Goal: Information Seeking & Learning: Learn about a topic

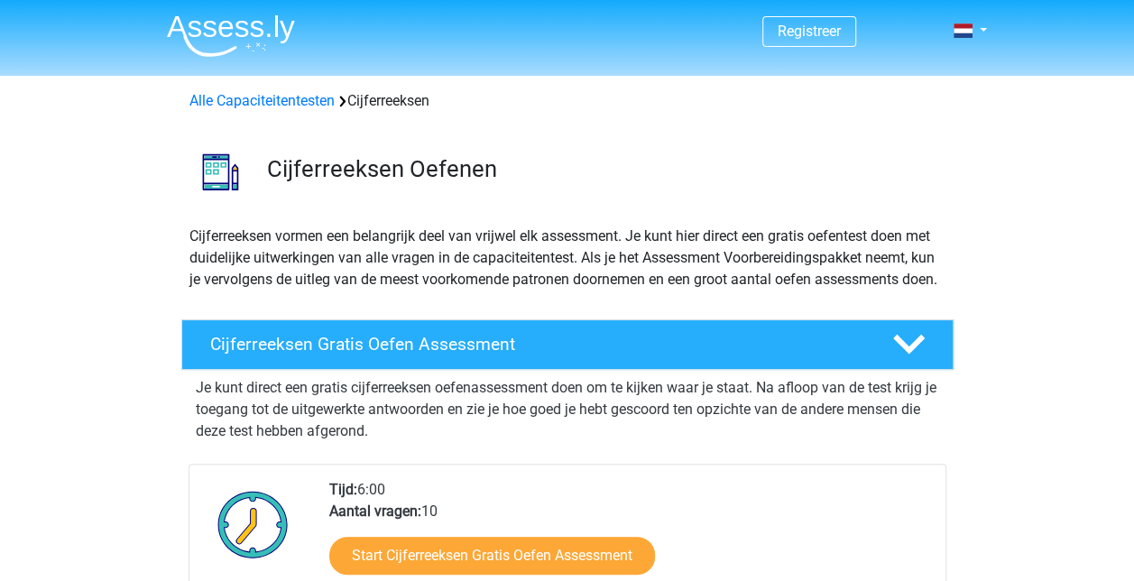
click at [282, 355] on h4 "Cijferreeksen Gratis Oefen Assessment" at bounding box center [536, 344] width 653 height 21
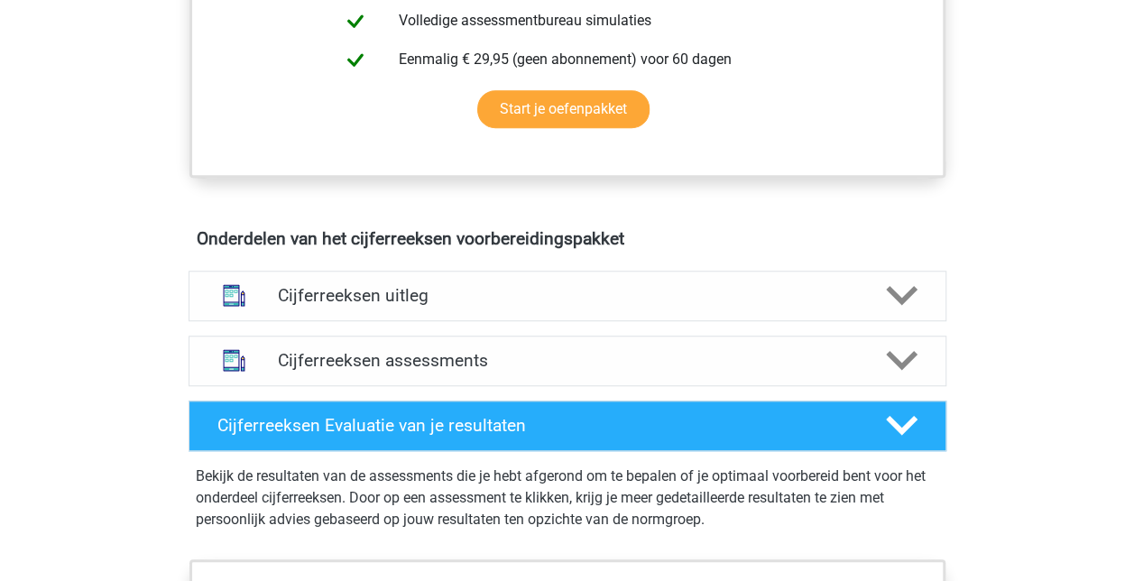
scroll to position [632, 0]
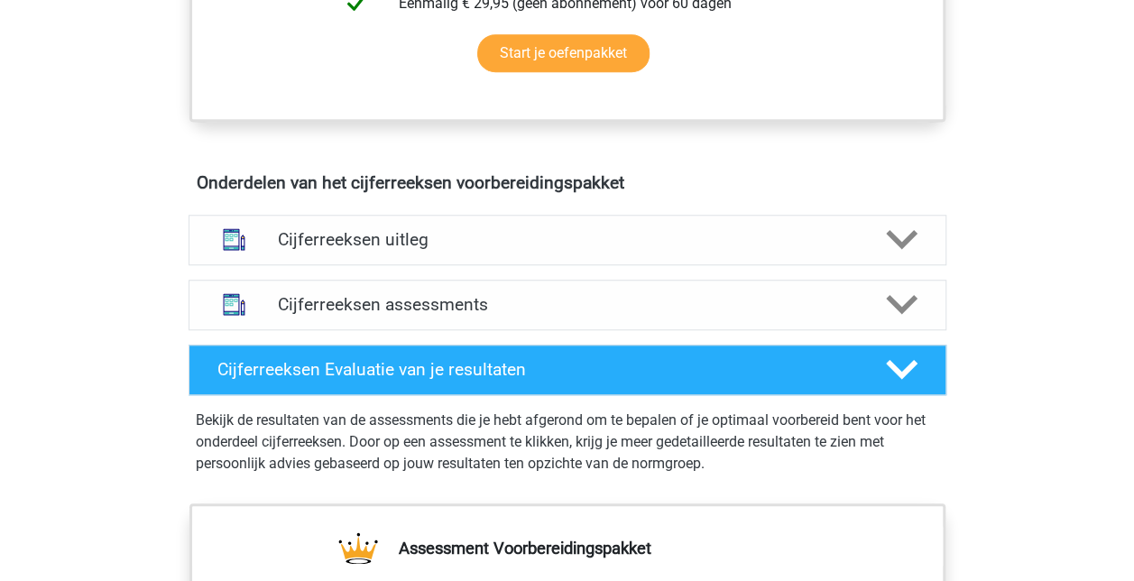
click at [327, 315] on h4 "Cijferreeksen assessments" at bounding box center [567, 304] width 579 height 21
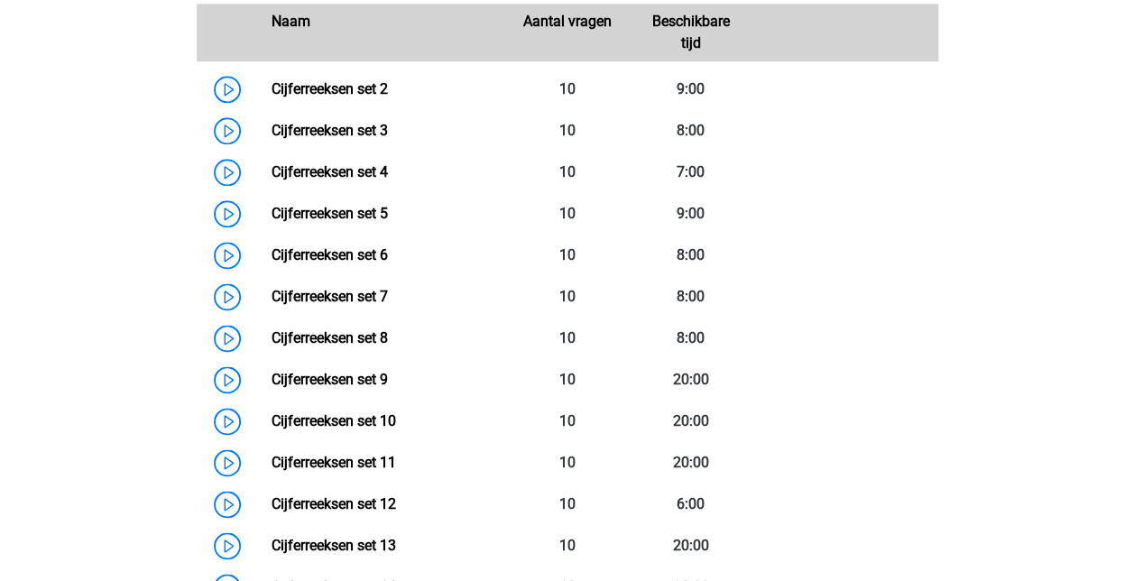
scroll to position [993, 0]
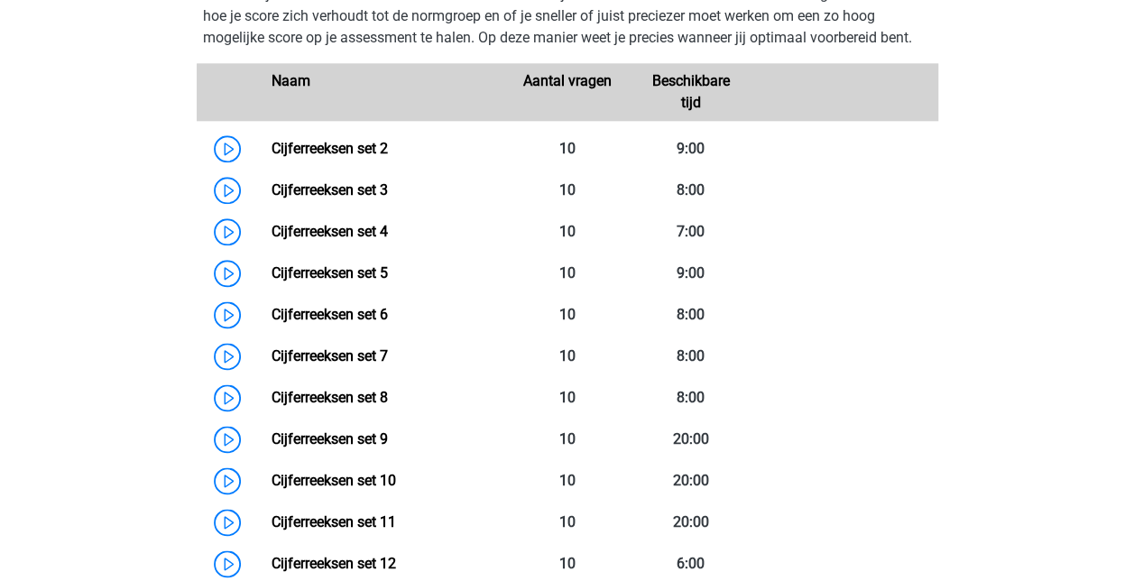
click at [323, 157] on link "Cijferreeksen set 2" at bounding box center [330, 148] width 116 height 17
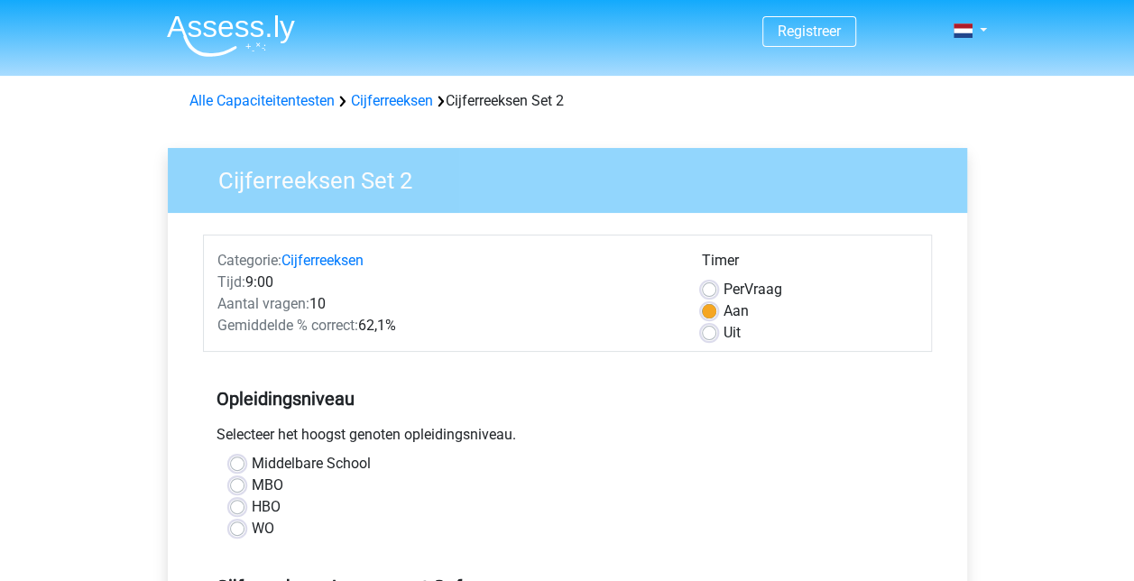
scroll to position [180, 0]
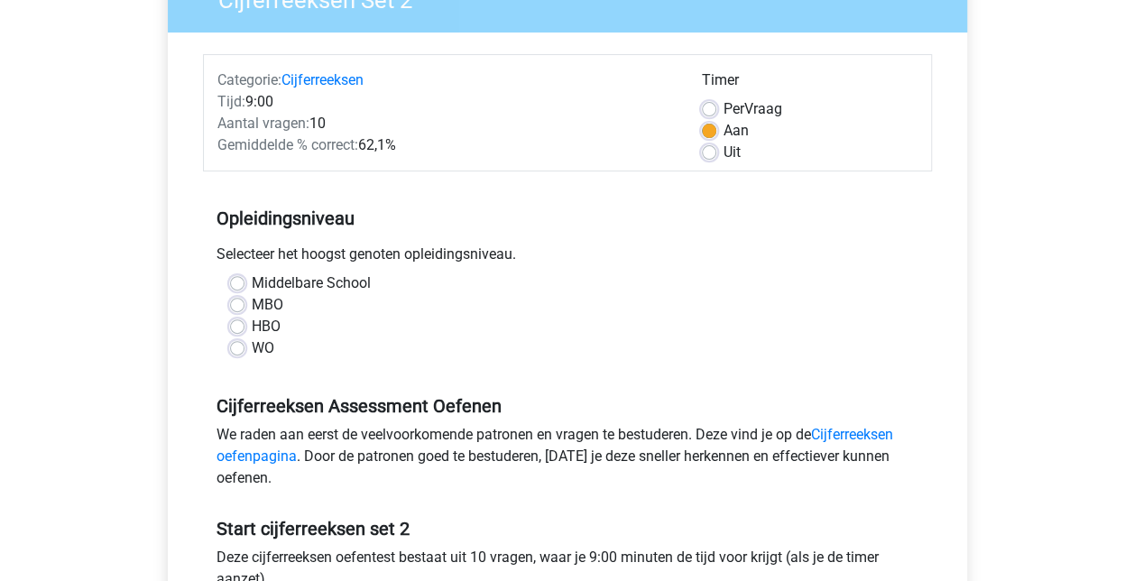
click at [252, 347] on label "WO" at bounding box center [263, 348] width 23 height 22
click at [241, 347] on input "WO" at bounding box center [237, 346] width 14 height 18
radio input "true"
click at [724, 155] on label "Uit" at bounding box center [732, 153] width 17 height 22
click at [713, 155] on input "Uit" at bounding box center [709, 151] width 14 height 18
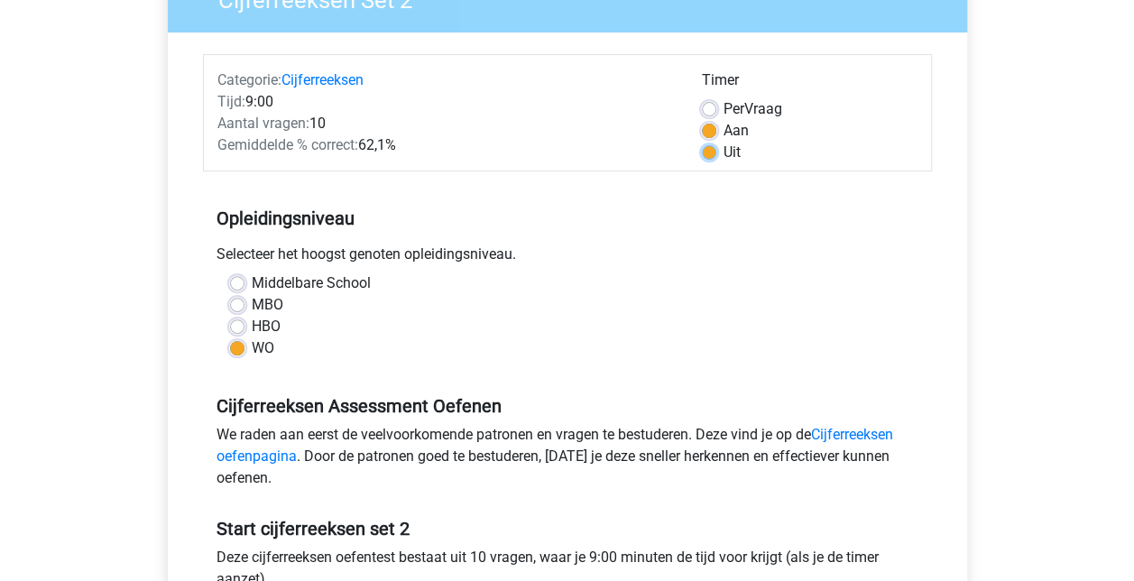
radio input "true"
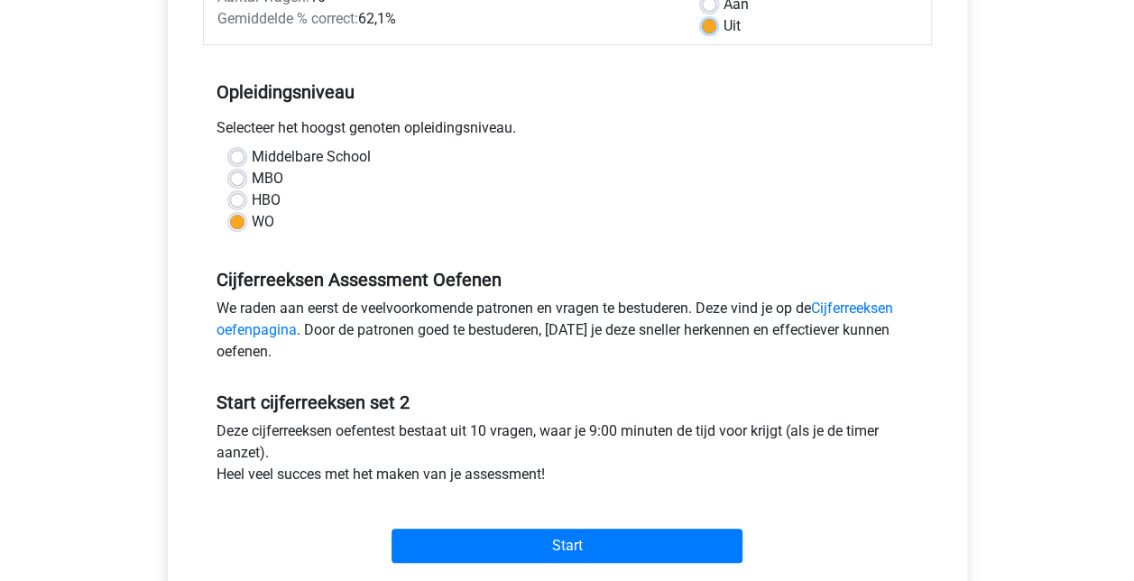
scroll to position [451, 0]
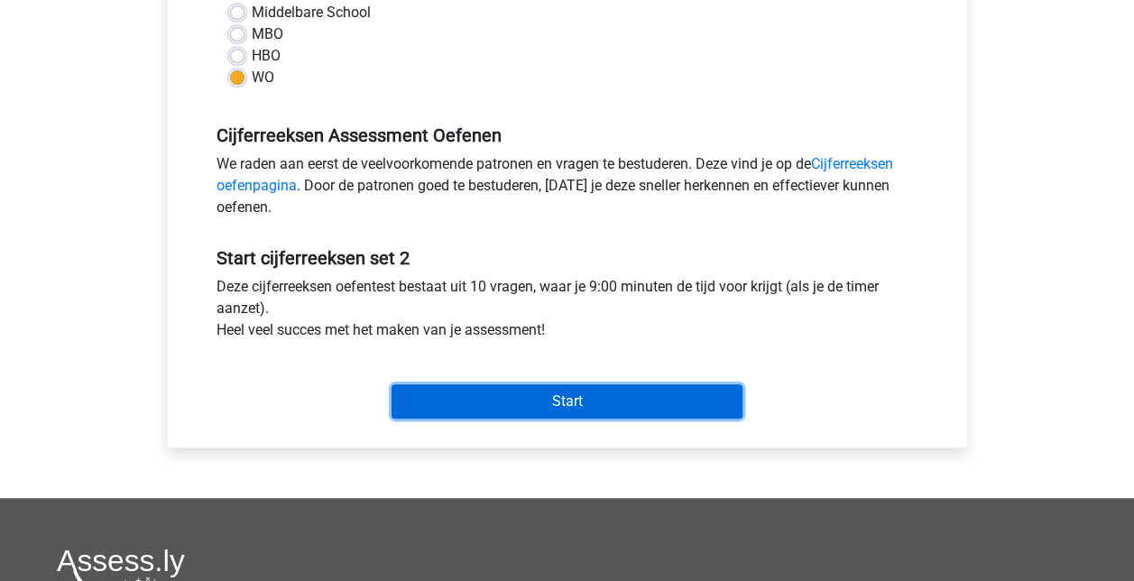
click at [587, 399] on input "Start" at bounding box center [567, 401] width 351 height 34
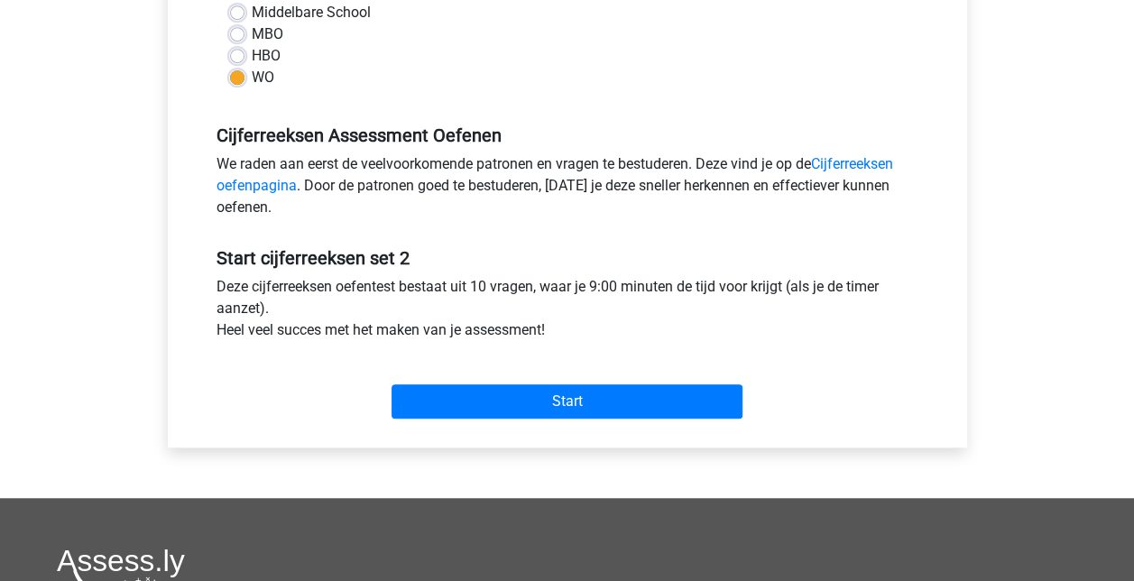
click at [267, 181] on link "Cijferreeksen oefenpagina" at bounding box center [555, 174] width 677 height 39
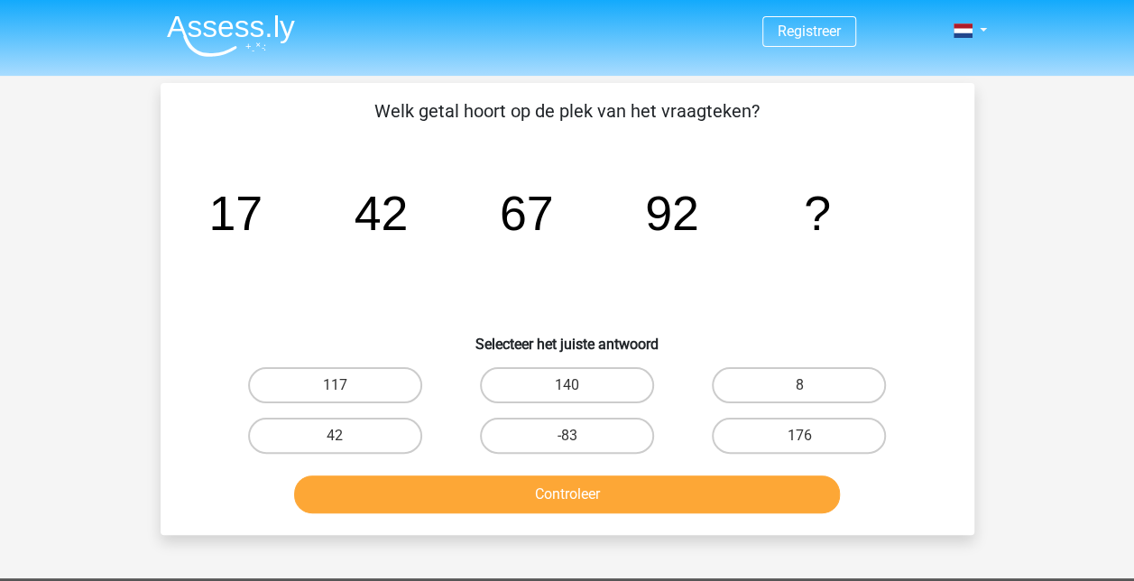
click at [383, 379] on label "117" at bounding box center [335, 385] width 174 height 36
click at [347, 385] on input "117" at bounding box center [341, 391] width 12 height 12
radio input "true"
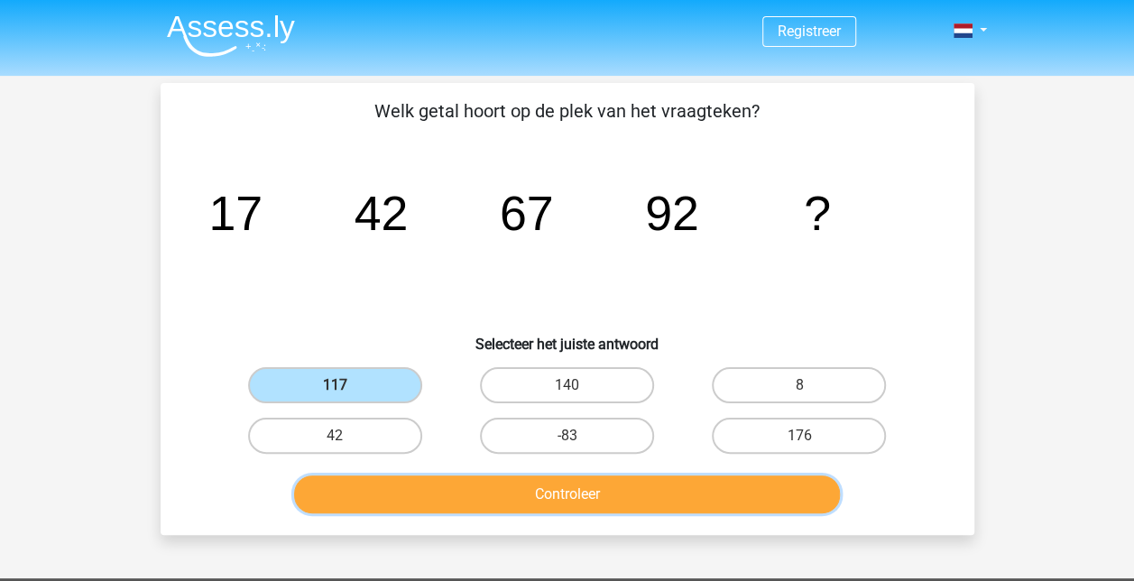
click at [570, 494] on button "Controleer" at bounding box center [567, 495] width 546 height 38
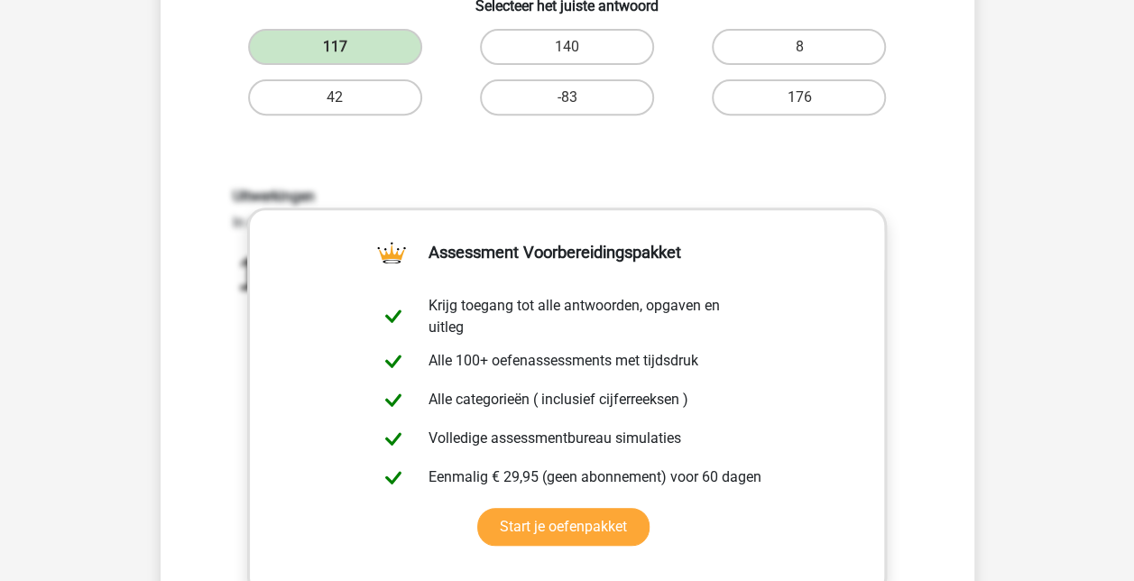
scroll to position [451, 0]
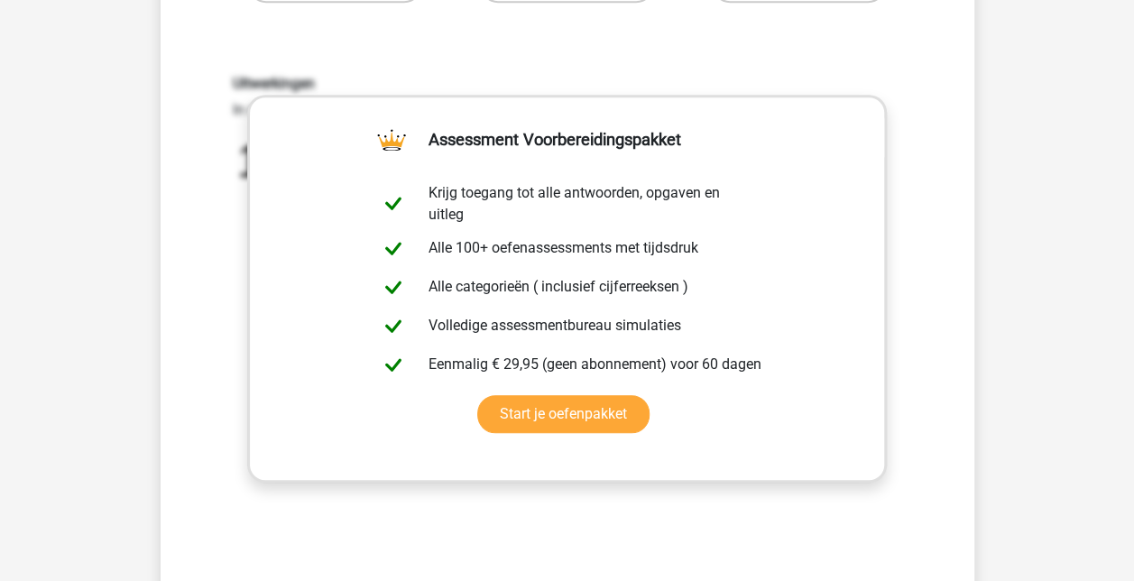
click at [222, 316] on div "Uitwerkingen In deze reeks vind je steeds het volgende getal door het voorgaand…" at bounding box center [567, 311] width 756 height 559
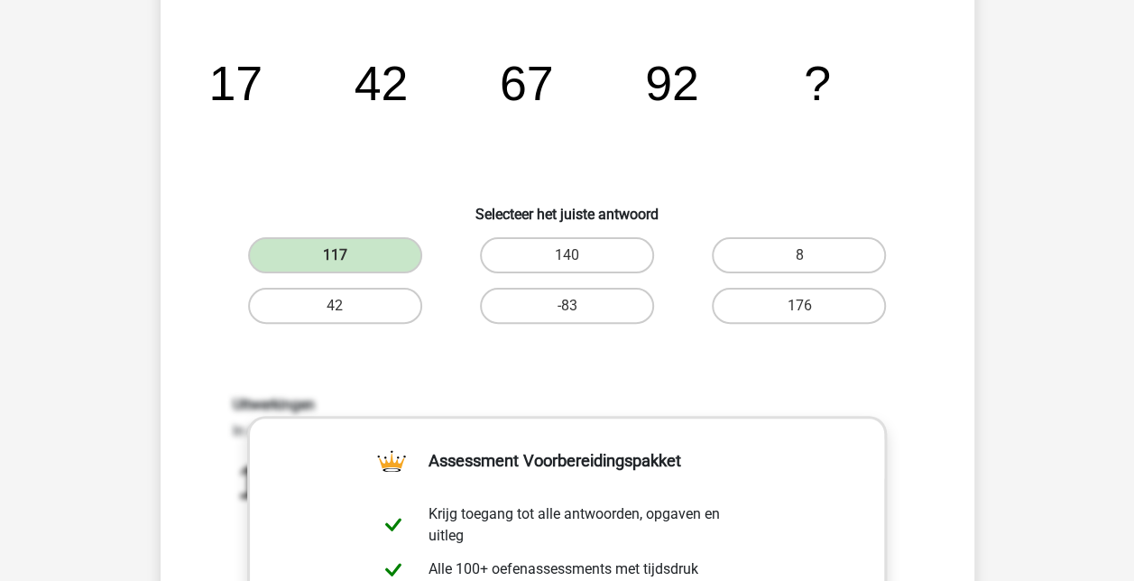
scroll to position [0, 0]
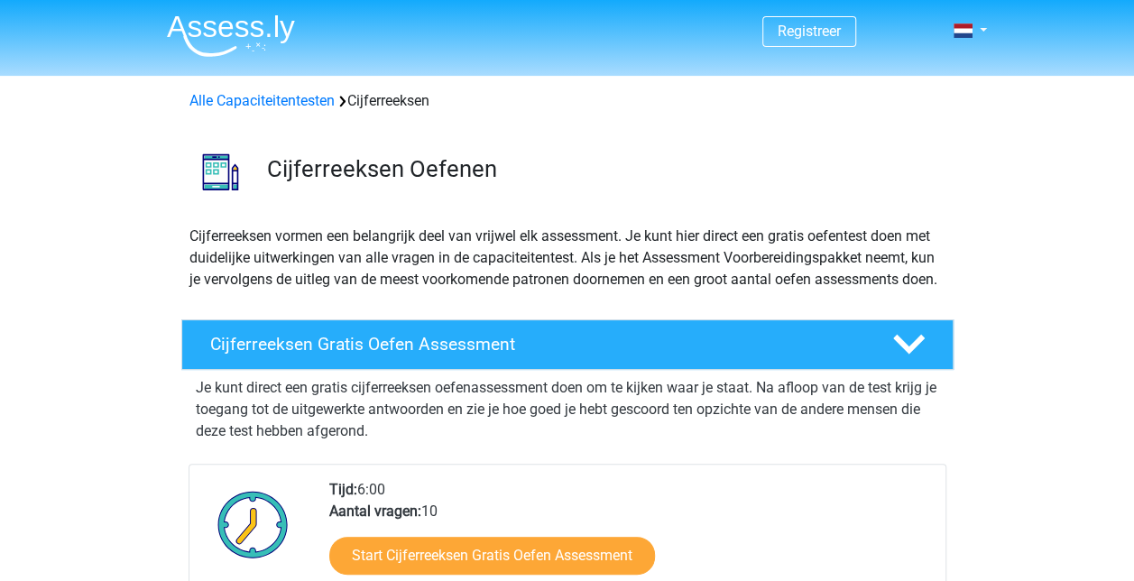
click at [471, 355] on h4 "Cijferreeksen Gratis Oefen Assessment" at bounding box center [536, 344] width 653 height 21
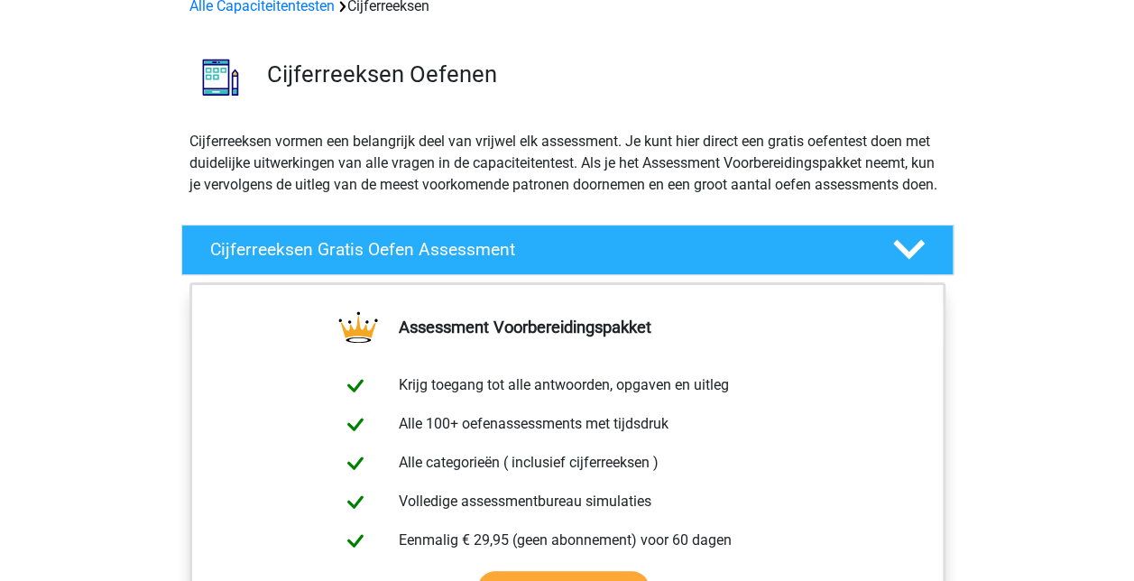
scroll to position [451, 0]
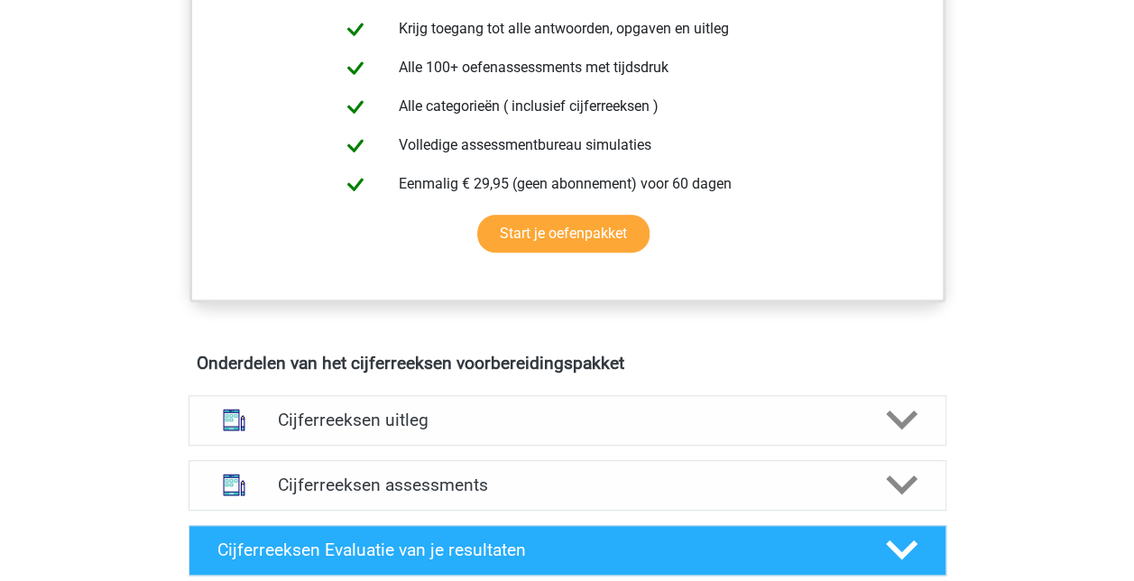
click at [152, 168] on div "Assessment Voorbereidingspakket Krijg toegang tot alle antwoorden, opgaven en u…" at bounding box center [567, 136] width 843 height 420
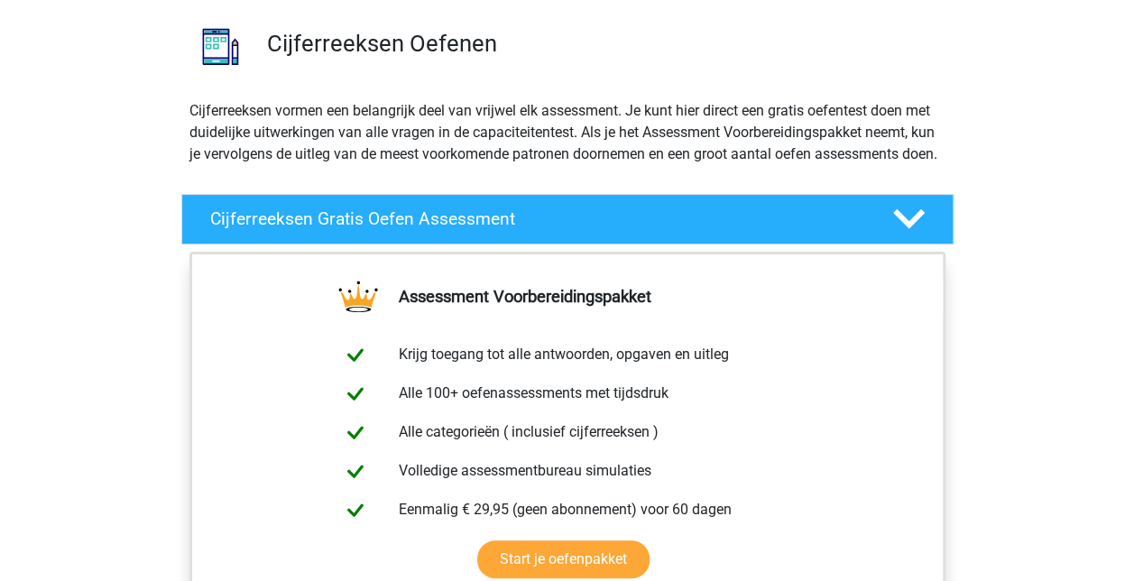
scroll to position [0, 0]
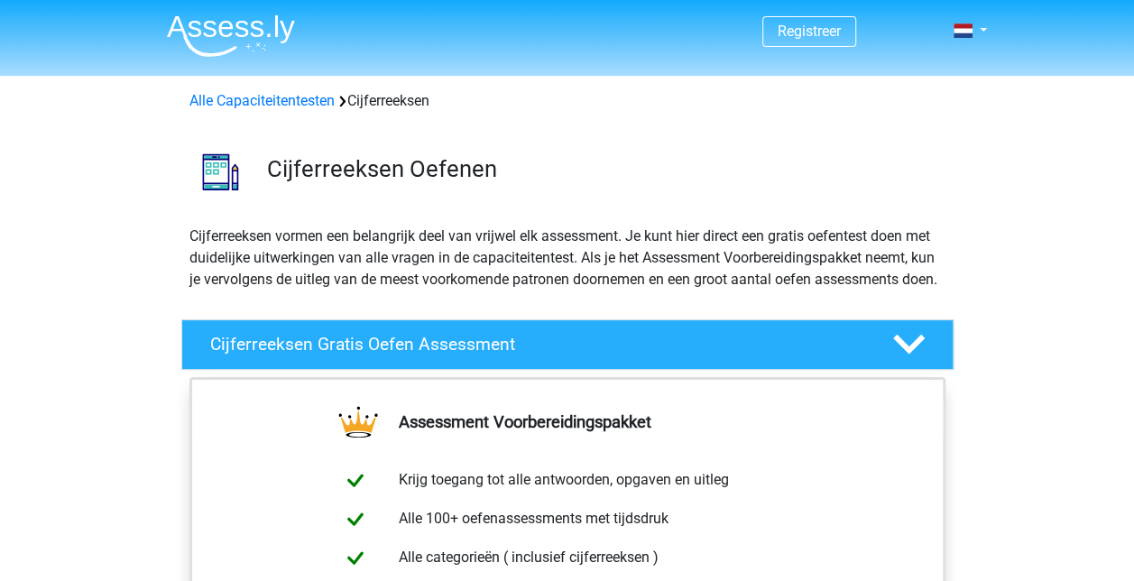
click at [159, 273] on div "Cijferreeksen vormen een belangrijk deel van vrijwel elk assessment. Je kunt hi…" at bounding box center [567, 265] width 857 height 79
click at [906, 360] on icon at bounding box center [909, 344] width 32 height 32
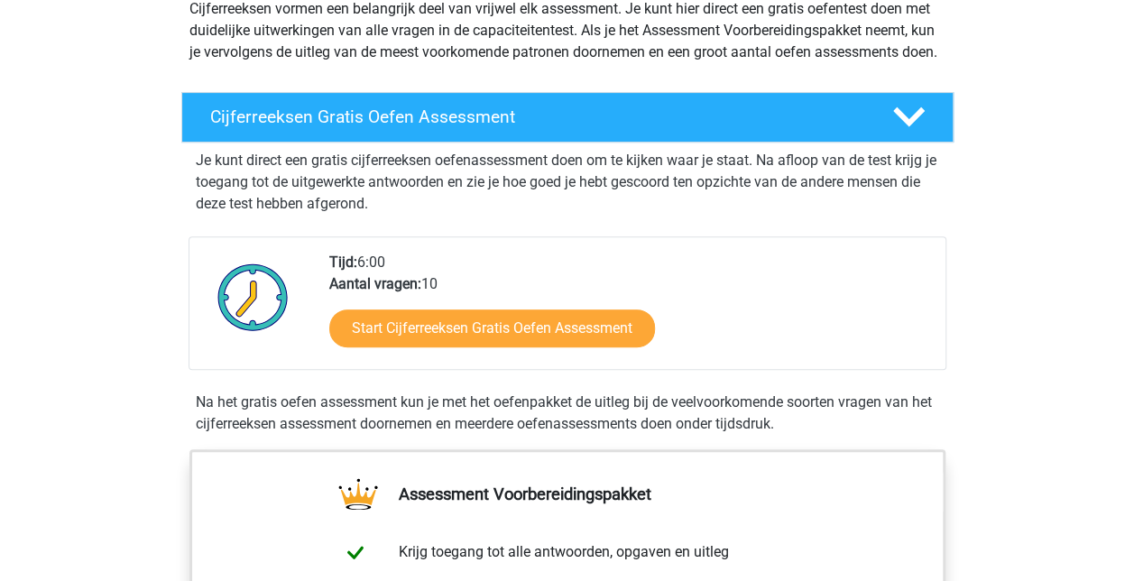
scroll to position [271, 0]
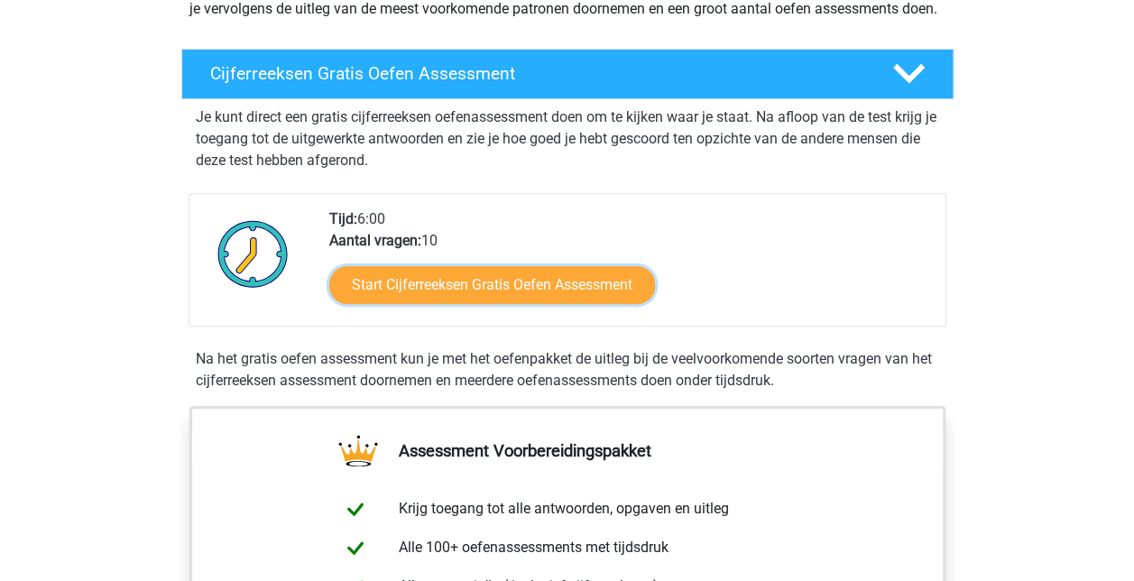
click at [490, 302] on link "Start Cijferreeksen Gratis Oefen Assessment" at bounding box center [492, 285] width 326 height 38
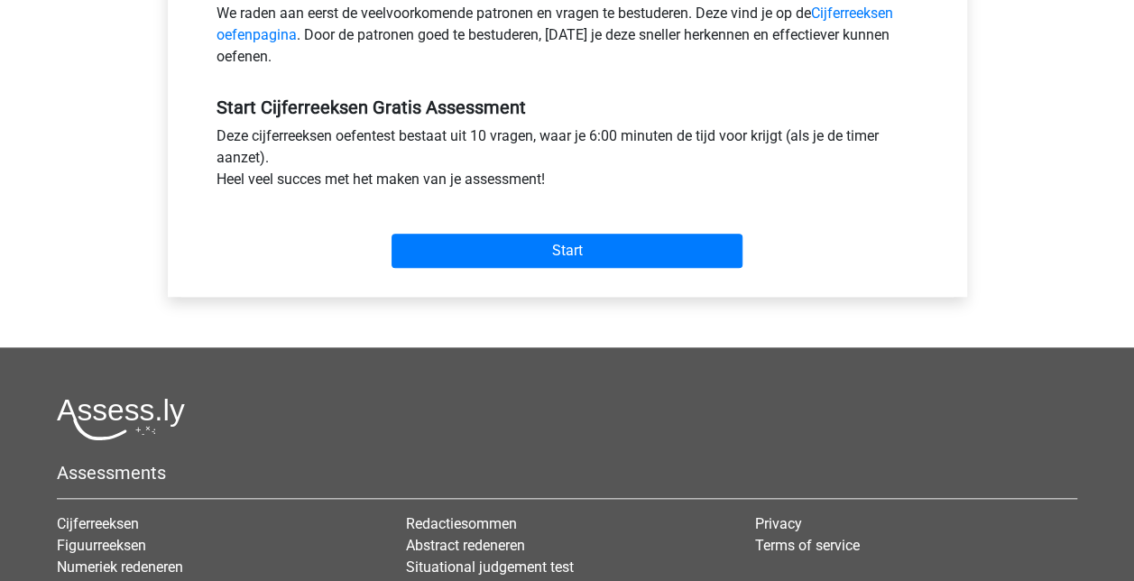
scroll to position [632, 0]
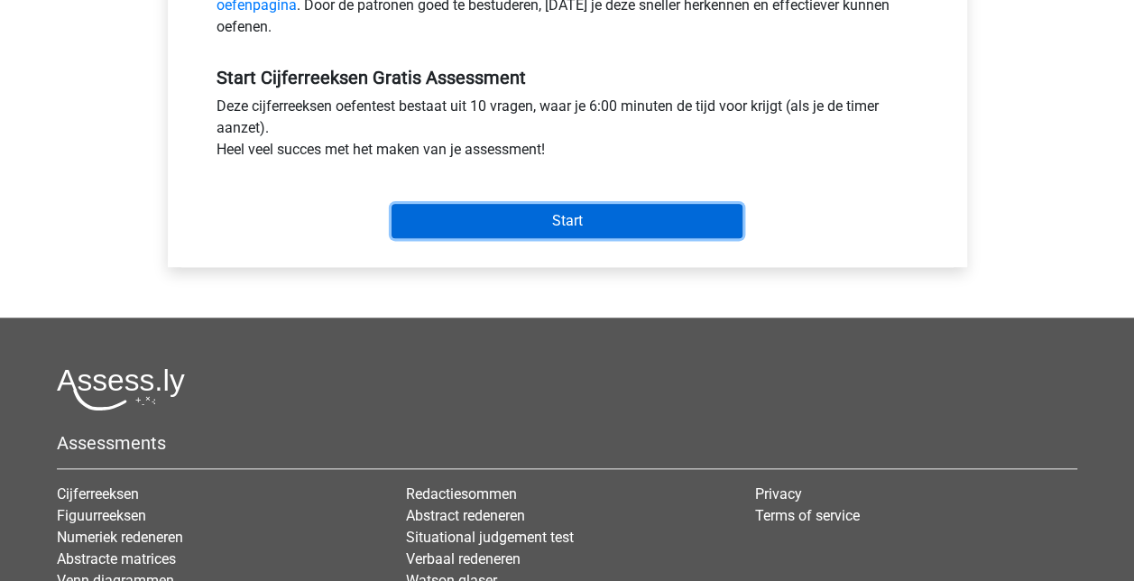
click at [581, 215] on input "Start" at bounding box center [567, 221] width 351 height 34
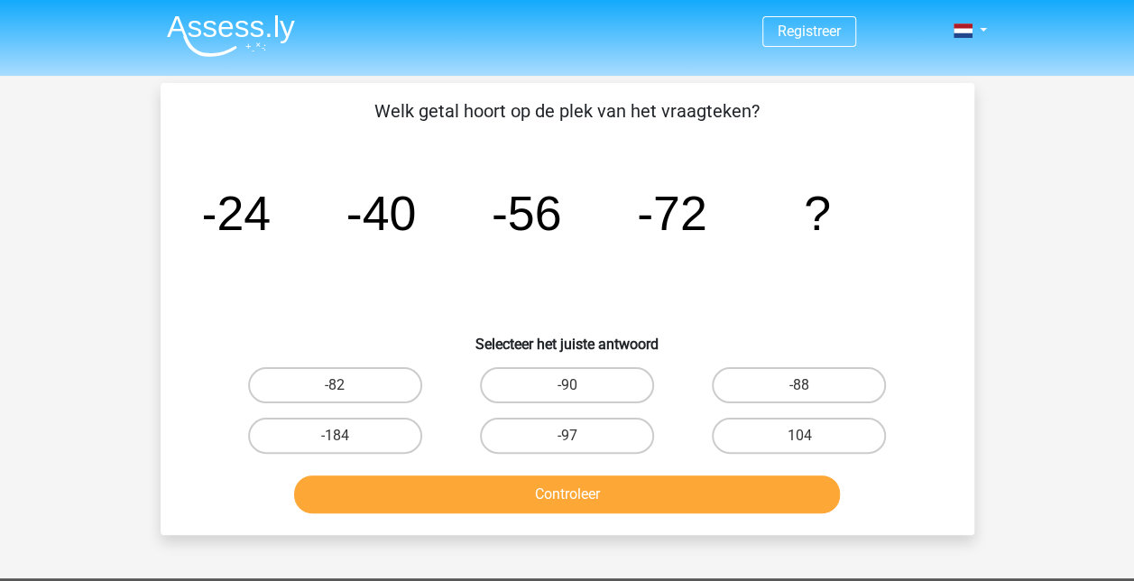
click at [840, 380] on label "-88" at bounding box center [799, 385] width 174 height 36
click at [811, 385] on input "-88" at bounding box center [805, 391] width 12 height 12
radio input "true"
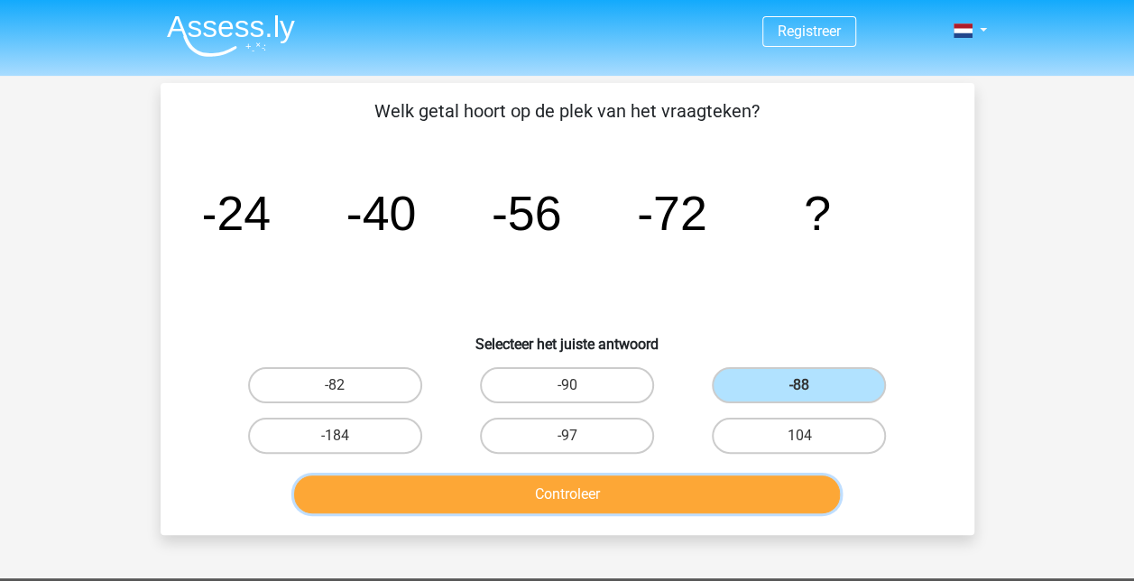
click at [603, 493] on button "Controleer" at bounding box center [567, 495] width 546 height 38
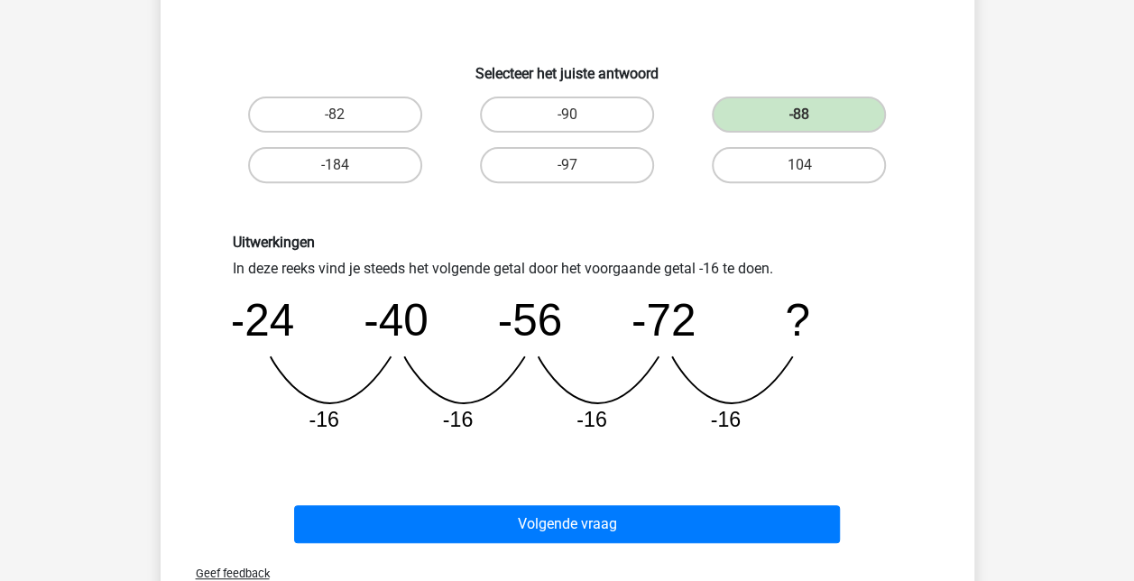
scroll to position [451, 0]
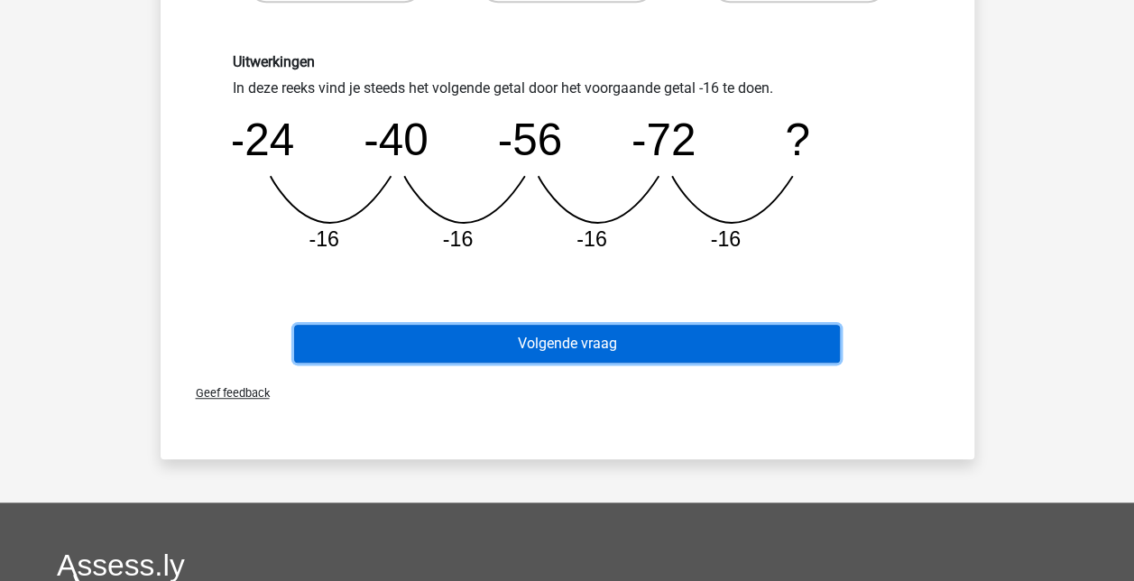
click at [588, 350] on button "Volgende vraag" at bounding box center [567, 344] width 546 height 38
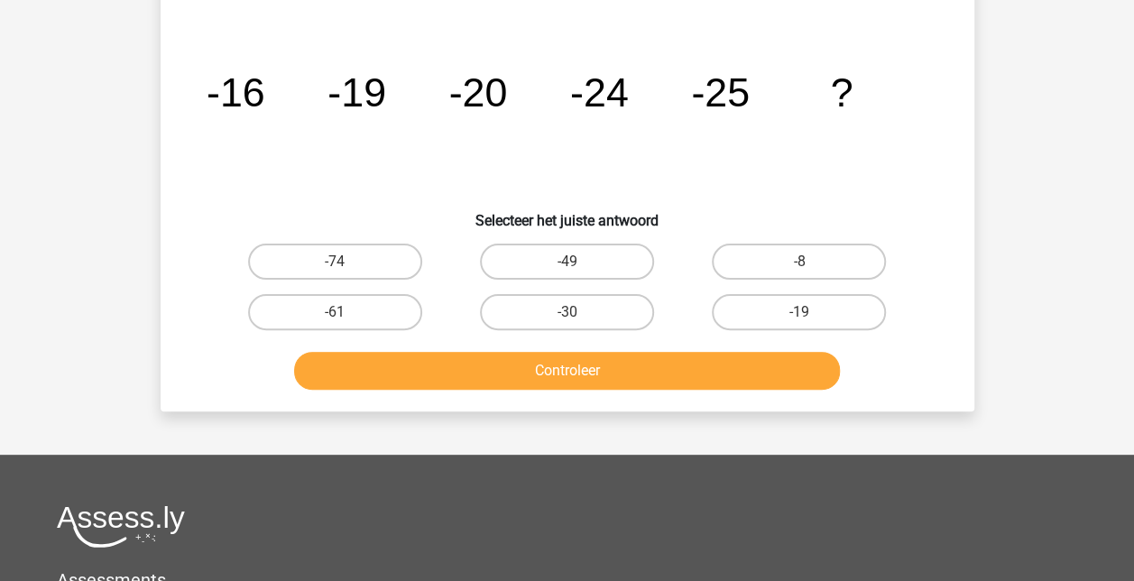
scroll to position [83, 0]
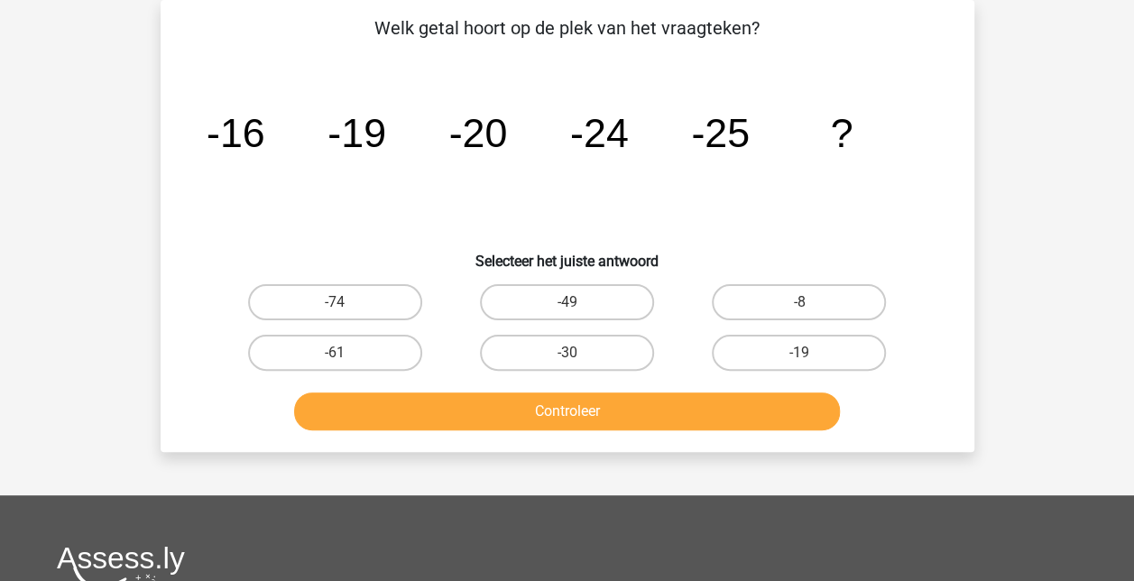
click at [582, 356] on label "-30" at bounding box center [567, 353] width 174 height 36
click at [578, 356] on input "-30" at bounding box center [573, 359] width 12 height 12
radio input "true"
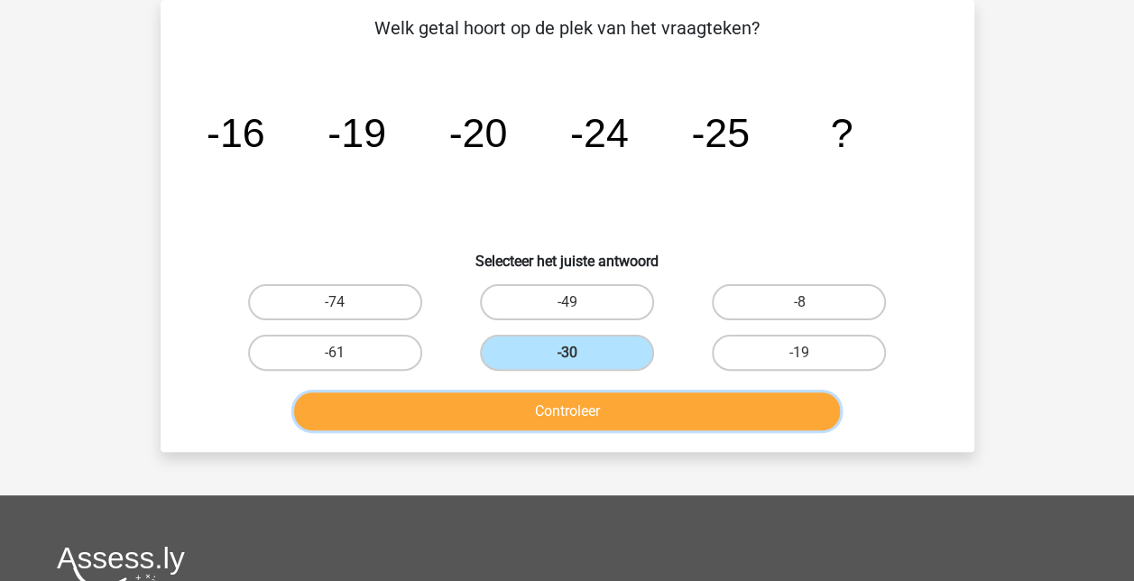
click at [594, 419] on button "Controleer" at bounding box center [567, 412] width 546 height 38
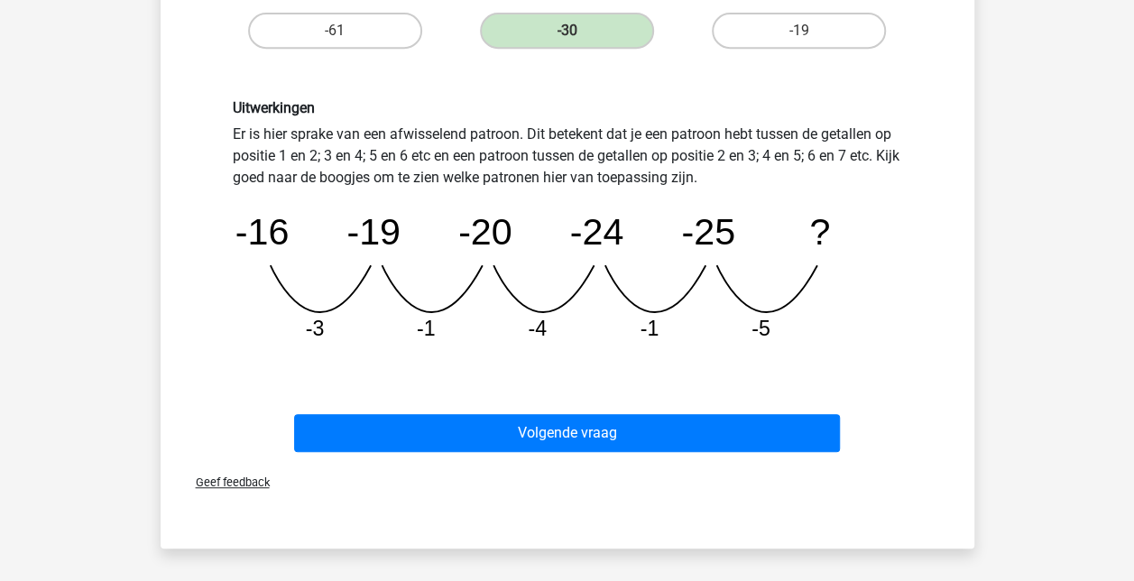
scroll to position [444, 0]
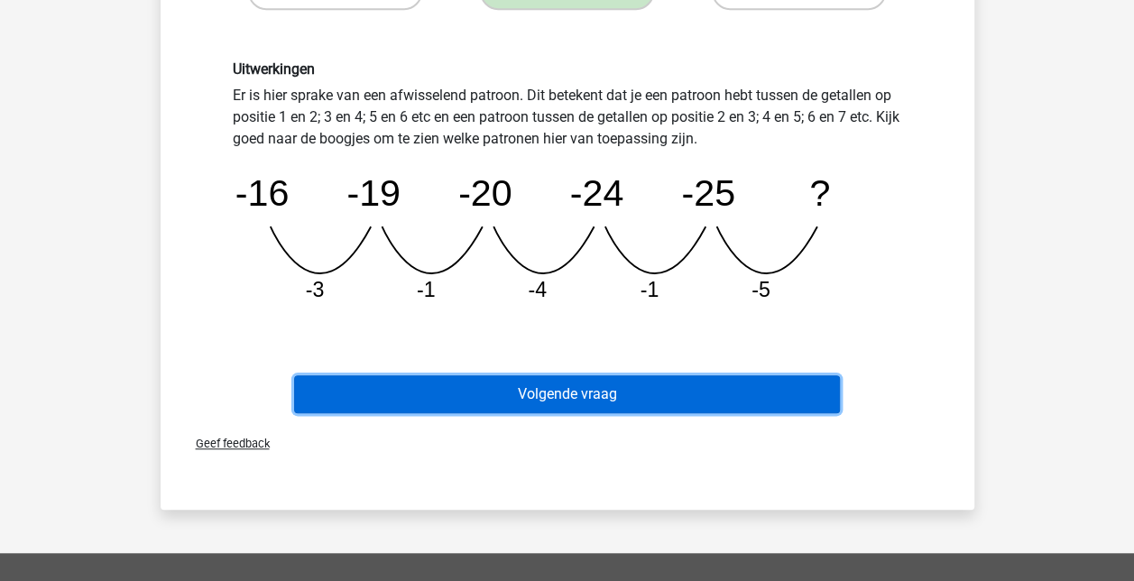
click at [589, 396] on button "Volgende vraag" at bounding box center [567, 394] width 546 height 38
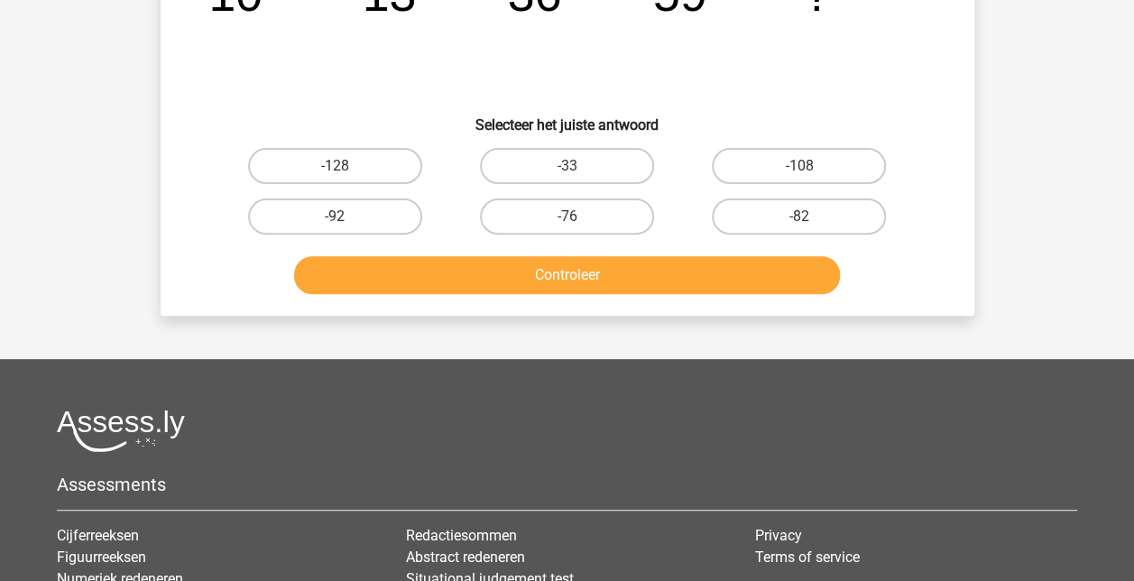
scroll to position [83, 0]
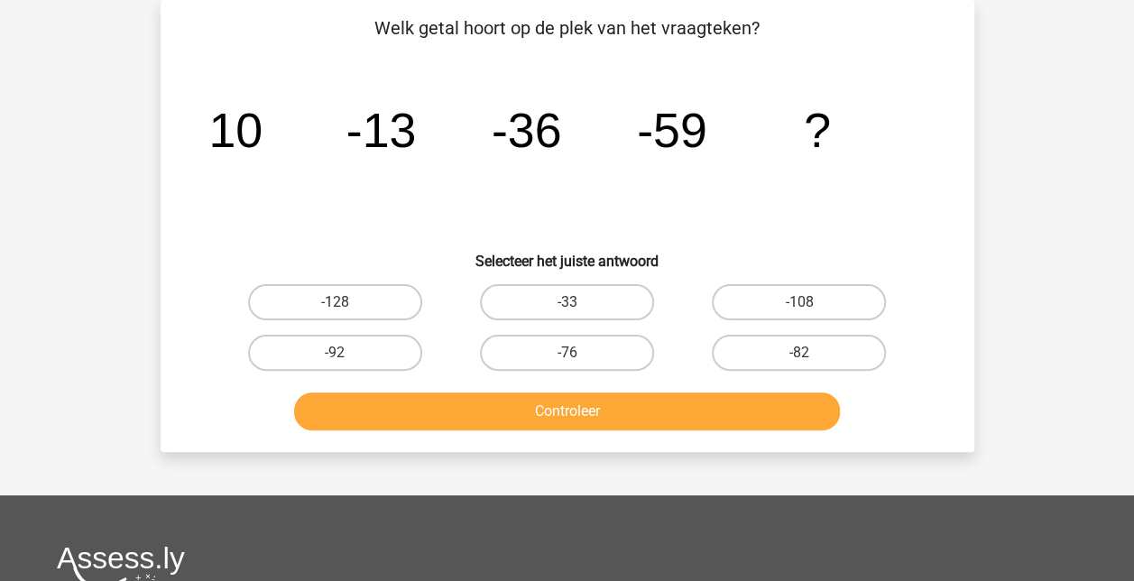
click at [818, 361] on label "-82" at bounding box center [799, 353] width 174 height 36
click at [811, 361] on input "-82" at bounding box center [805, 359] width 12 height 12
radio input "true"
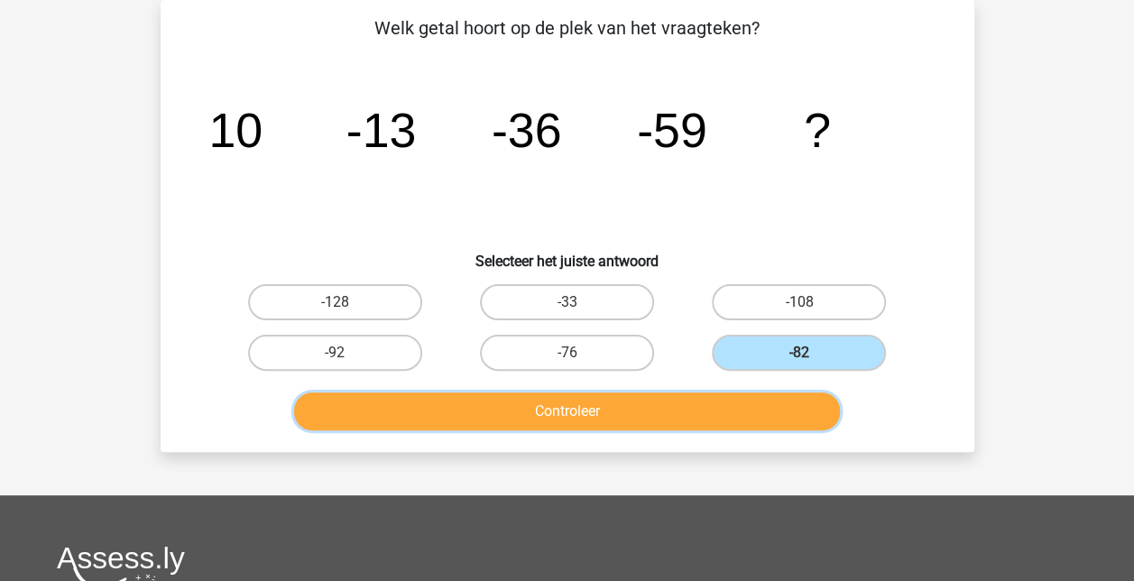
click at [688, 401] on button "Controleer" at bounding box center [567, 412] width 546 height 38
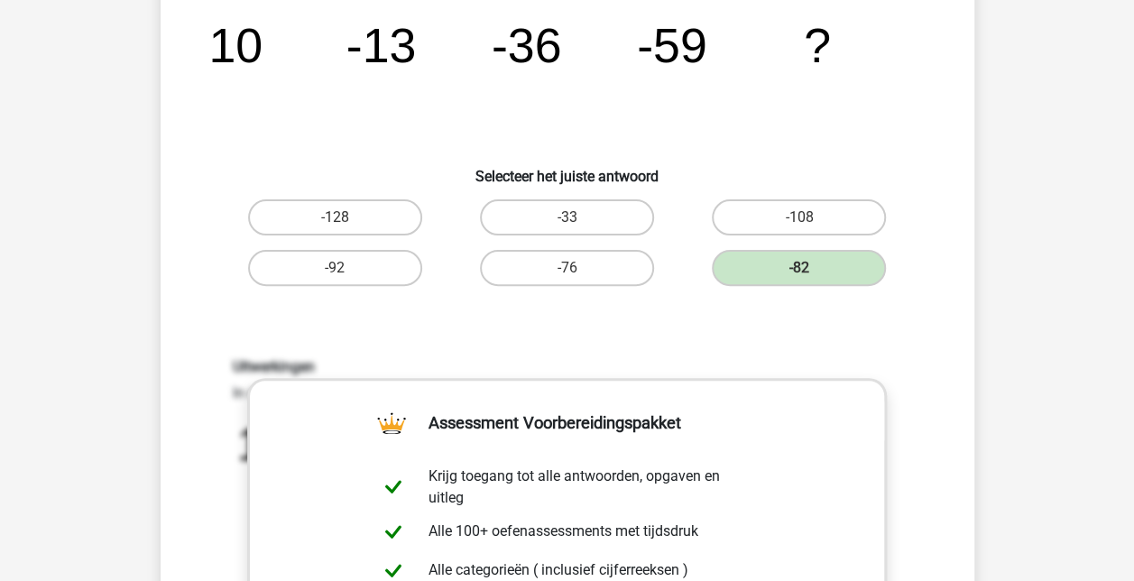
scroll to position [263, 0]
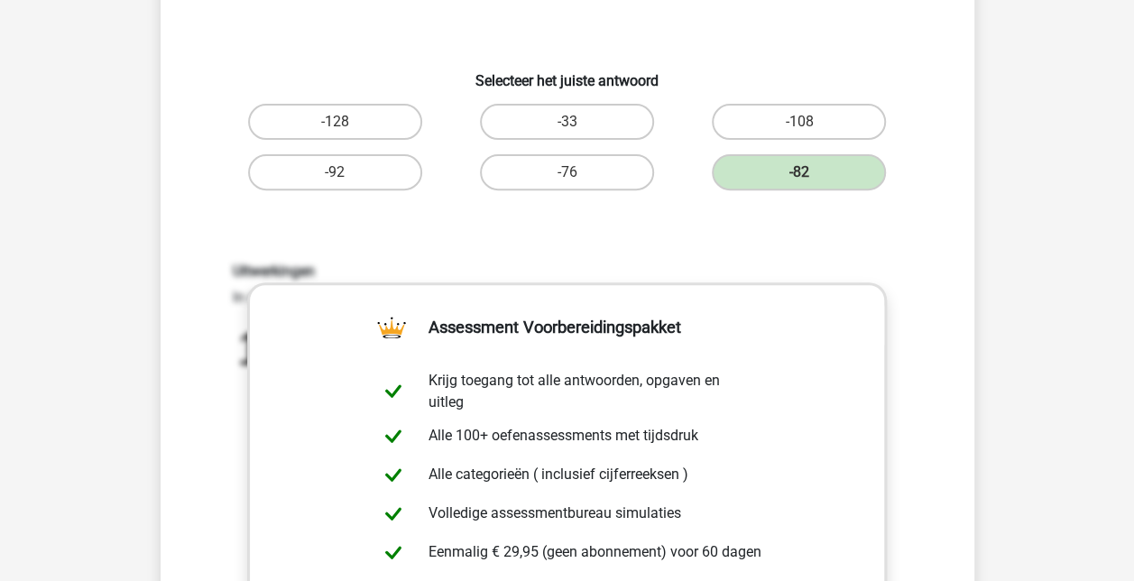
click at [615, 258] on div "Uitwerkingen In deze reeks vind je steeds het volgende getal door het voorgaand…" at bounding box center [567, 498] width 756 height 559
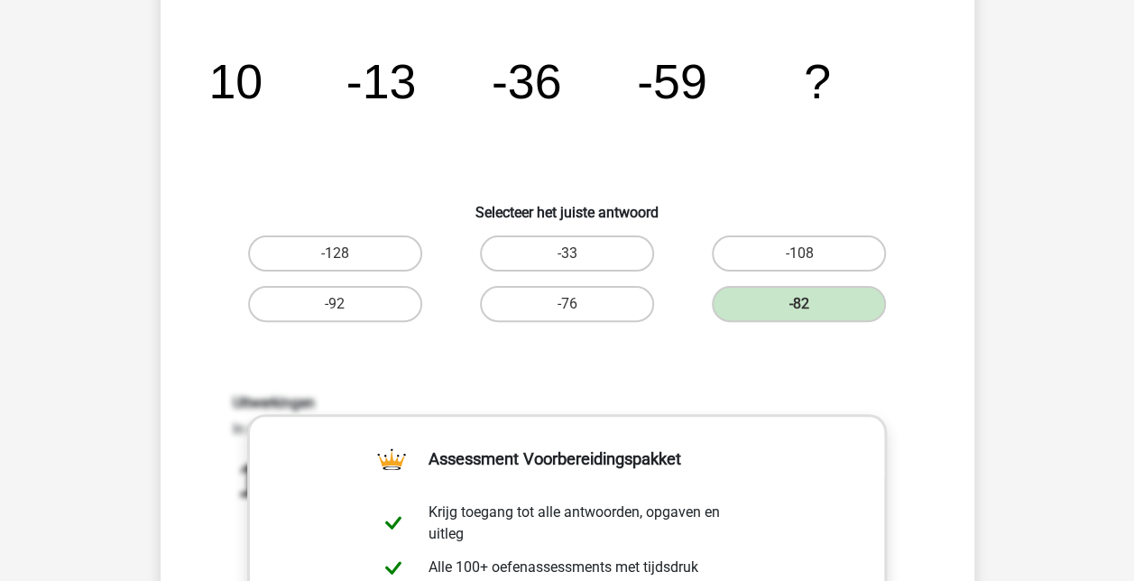
scroll to position [0, 0]
